Goal: Share content: Share content

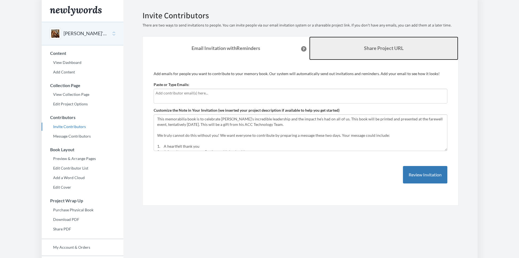
click at [370, 50] on b "Share Project URL" at bounding box center [384, 48] width 40 height 6
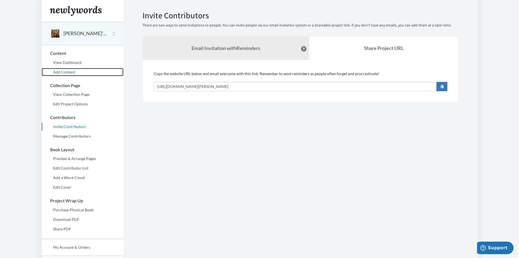
click at [62, 70] on link "Add Content" at bounding box center [83, 72] width 82 height 8
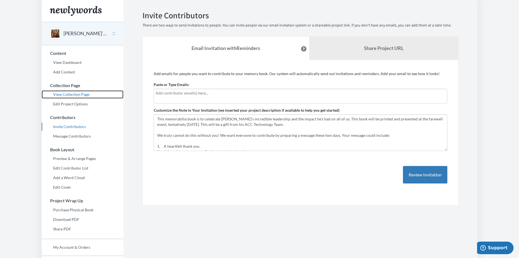
click at [70, 92] on link "View Collection Page" at bounding box center [83, 94] width 82 height 8
